Goal: Book appointment/travel/reservation

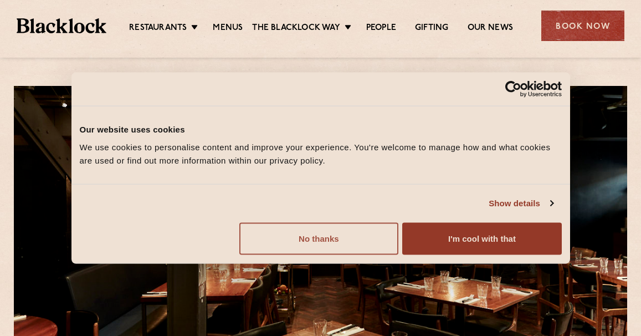
click at [364, 242] on button "No thanks" at bounding box center [318, 238] width 159 height 32
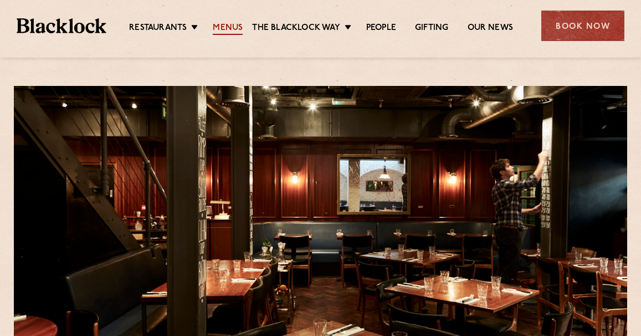
click at [233, 27] on link "Menus" at bounding box center [228, 29] width 30 height 12
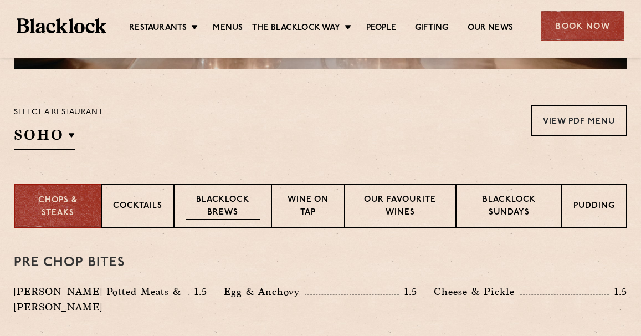
scroll to position [332, 0]
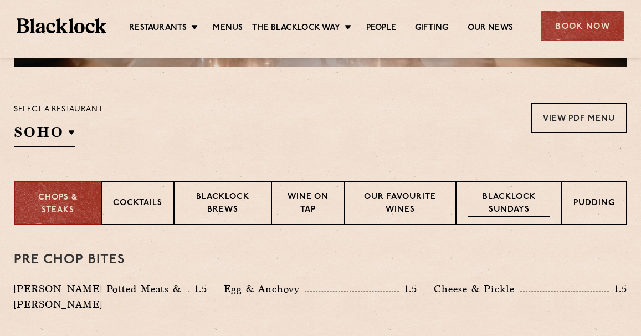
click at [546, 206] on p "Blacklock Sundays" at bounding box center [509, 204] width 83 height 26
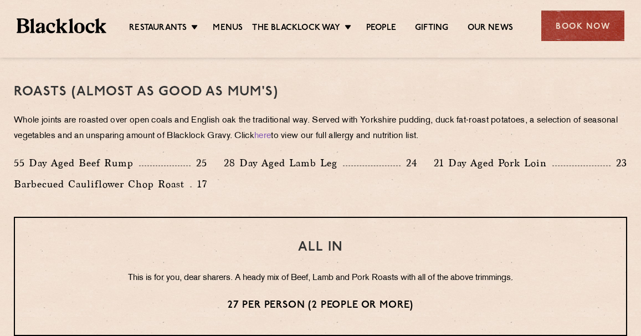
scroll to position [776, 0]
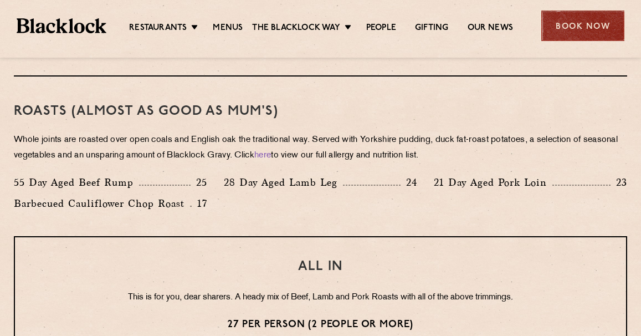
click at [590, 18] on div "Book Now" at bounding box center [582, 26] width 83 height 30
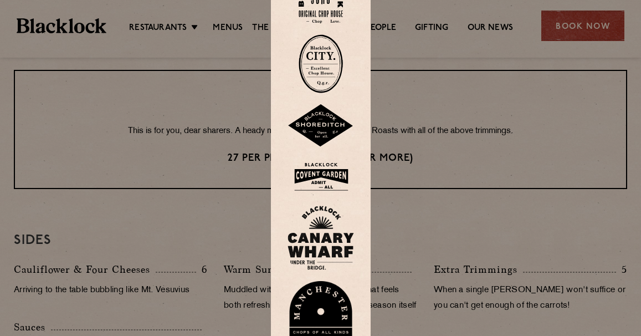
scroll to position [610, 0]
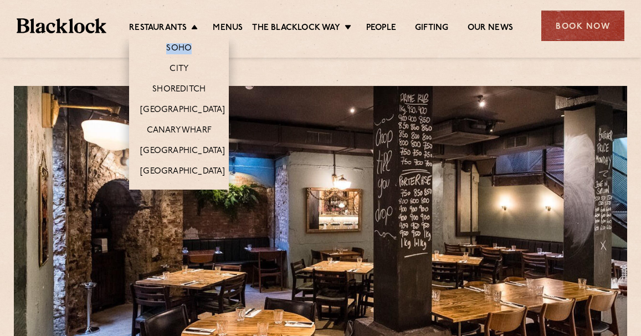
drag, startPoint x: 190, startPoint y: 30, endPoint x: 193, endPoint y: 57, distance: 26.8
click at [193, 35] on li "Restaurants [GEOGRAPHIC_DATA] [GEOGRAPHIC_DATA] [GEOGRAPHIC_DATA] [GEOGRAPHIC_D…" at bounding box center [166, 29] width 74 height 12
click at [186, 48] on link "Soho" at bounding box center [178, 49] width 25 height 12
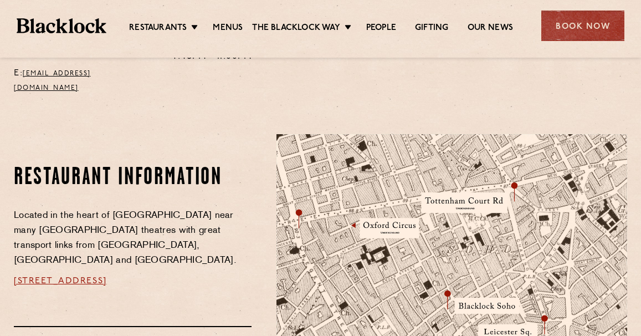
scroll to position [554, 0]
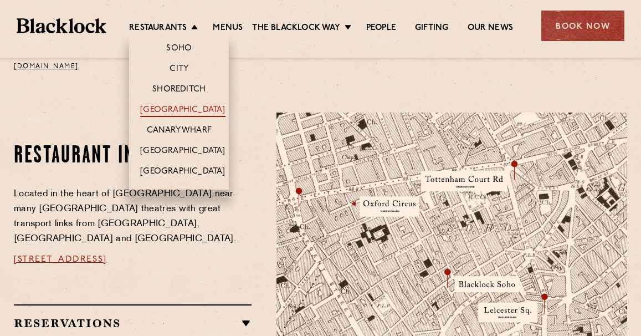
click at [181, 106] on link "[GEOGRAPHIC_DATA]" at bounding box center [182, 111] width 85 height 12
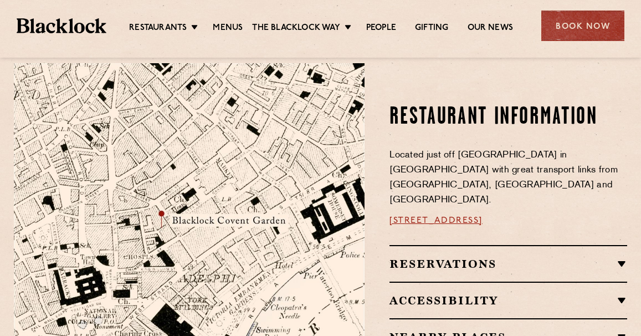
scroll to position [554, 0]
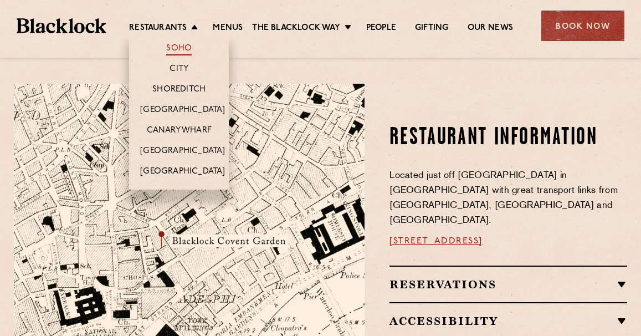
click at [170, 49] on link "Soho" at bounding box center [178, 49] width 25 height 12
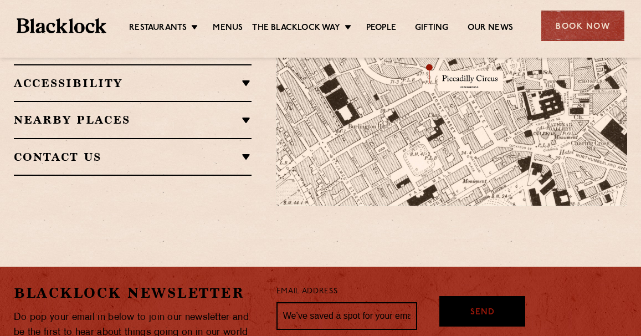
scroll to position [831, 0]
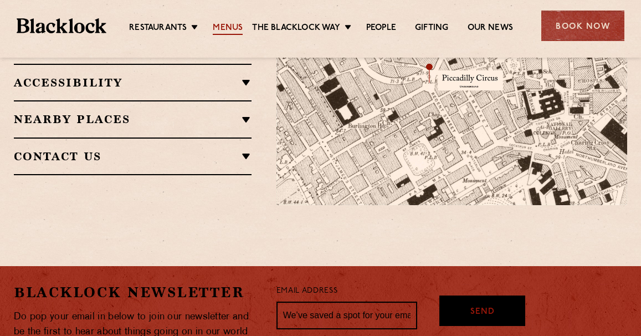
click at [230, 34] on link "Menus" at bounding box center [228, 29] width 30 height 12
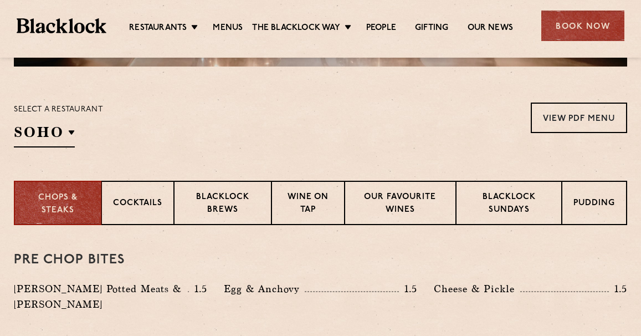
scroll to position [443, 0]
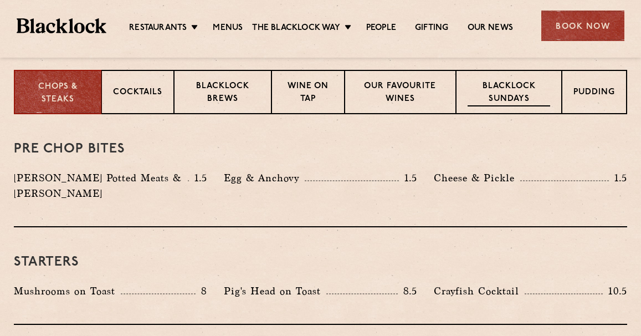
click at [493, 96] on p "Blacklock Sundays" at bounding box center [509, 93] width 83 height 26
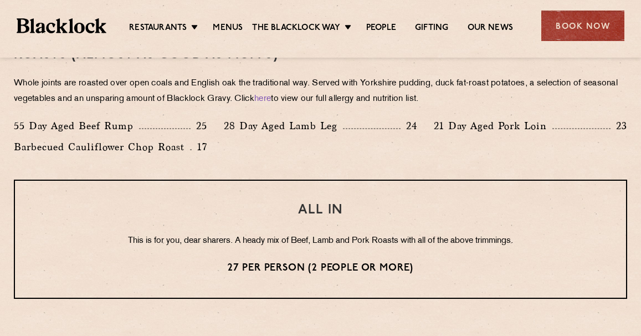
scroll to position [831, 0]
